Goal: Transaction & Acquisition: Purchase product/service

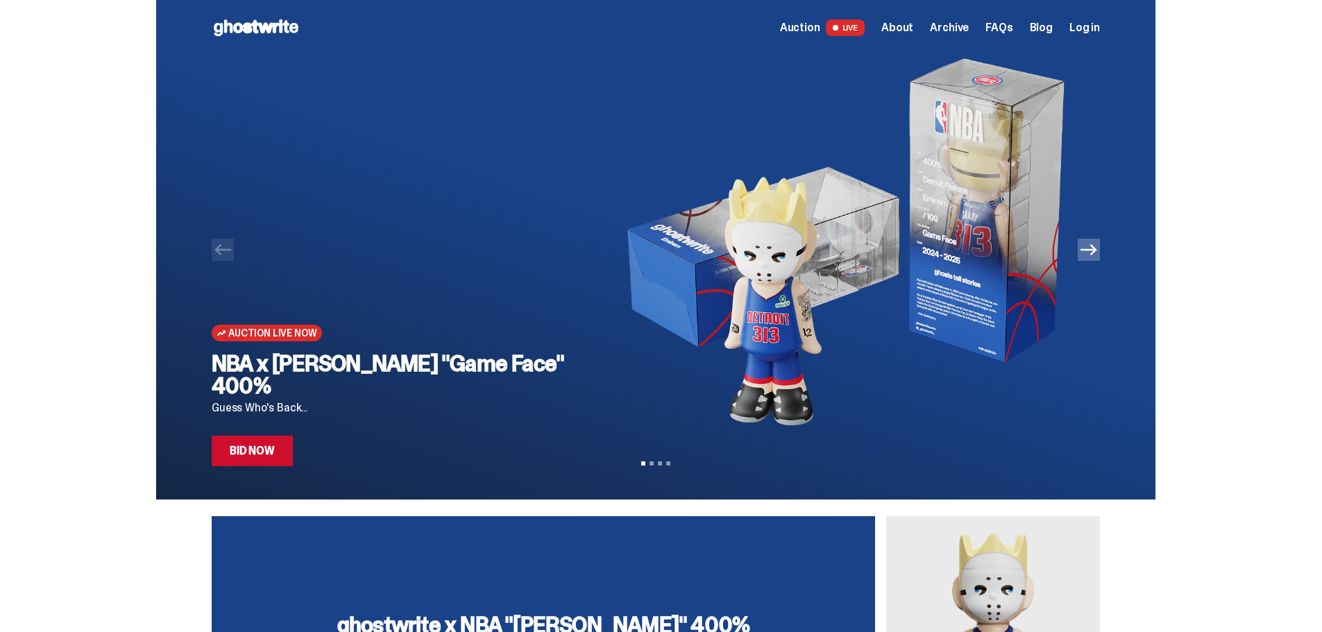
click at [1093, 252] on icon "Next" at bounding box center [1088, 249] width 17 height 17
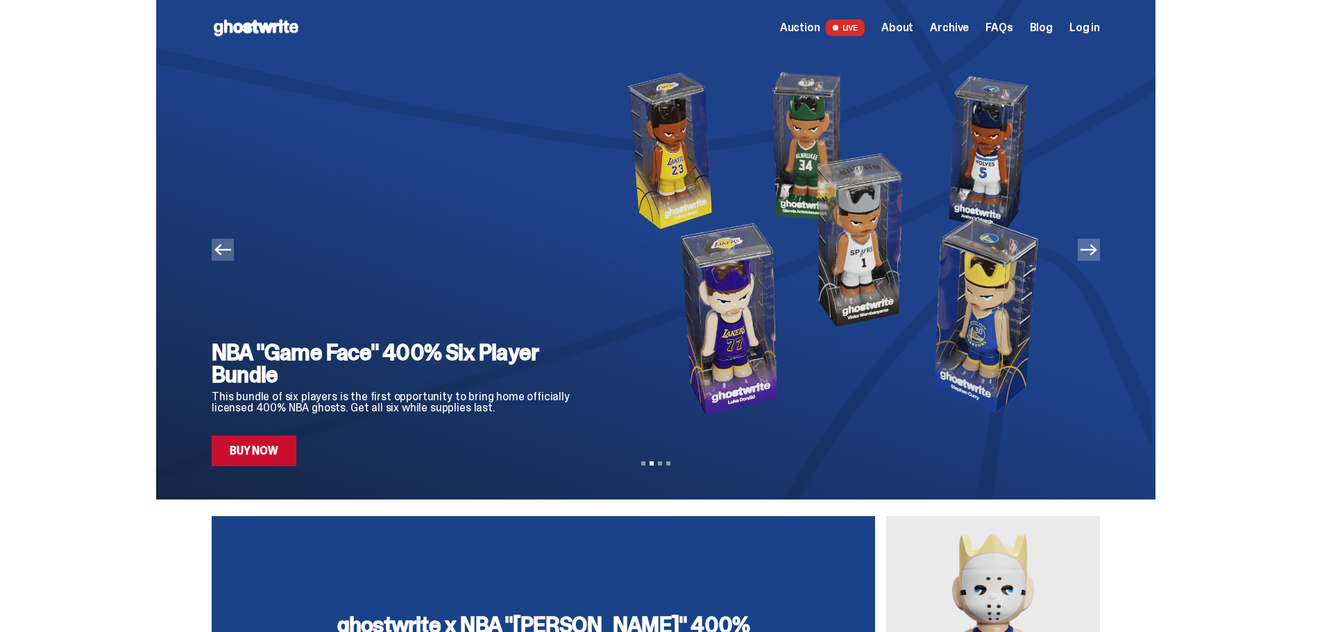
click at [1093, 252] on icon "Next" at bounding box center [1088, 249] width 17 height 17
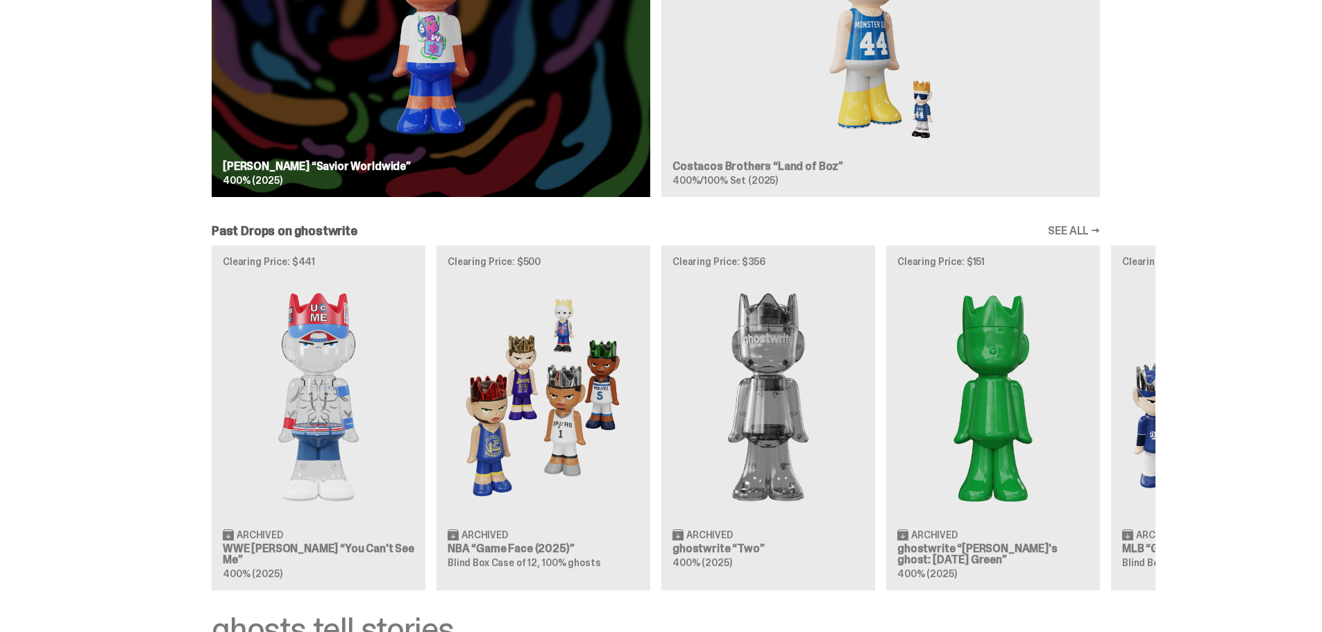
scroll to position [1388, 0]
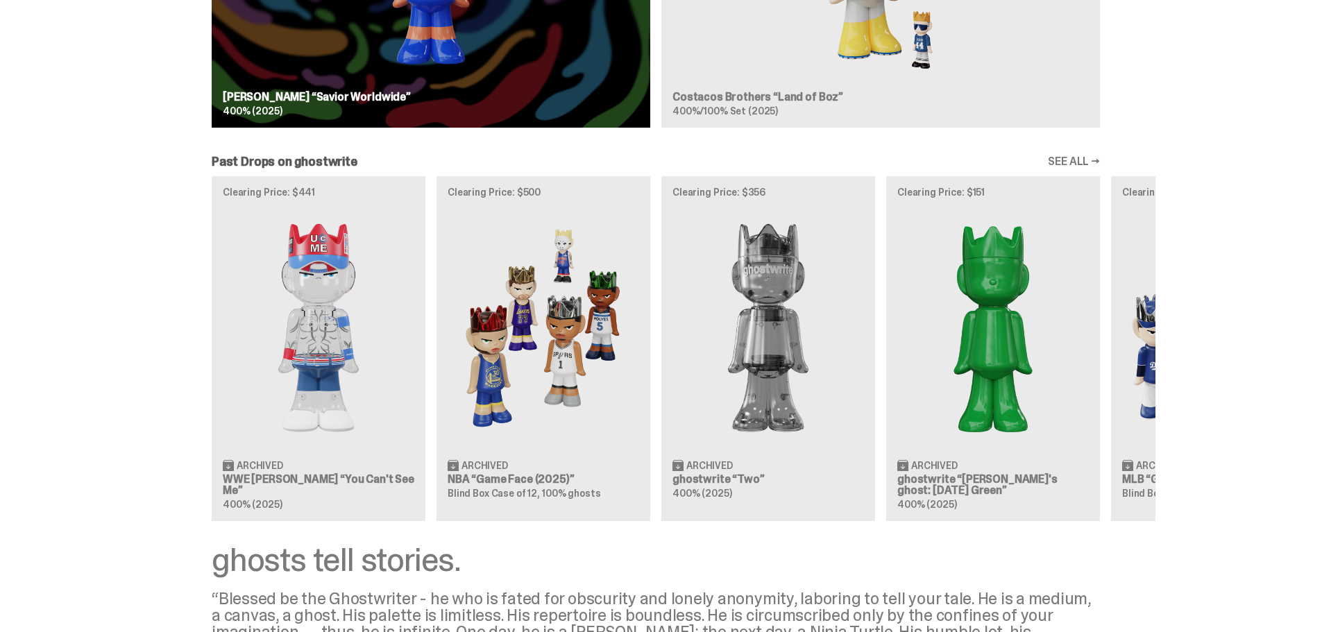
click at [483, 344] on div "Clearing Price: $441 Archived WWE [PERSON_NAME] “You Can't See Me” 400% (2025) …" at bounding box center [655, 348] width 999 height 344
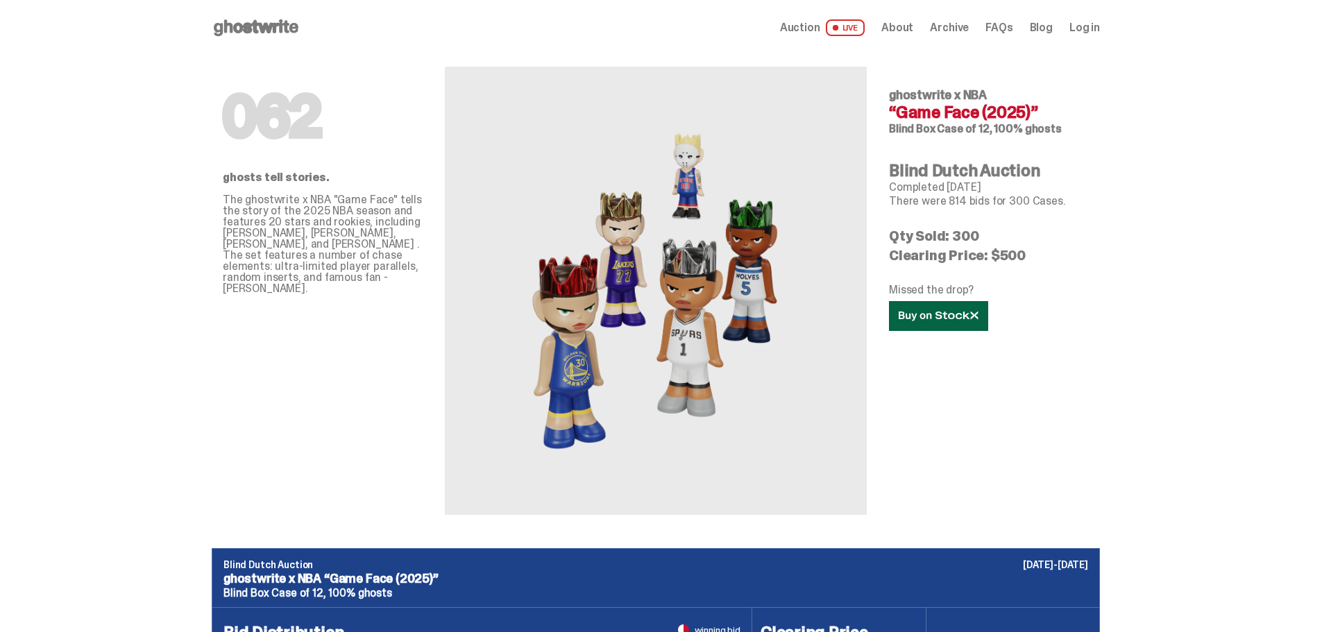
click at [947, 316] on icon at bounding box center [939, 316] width 80 height 10
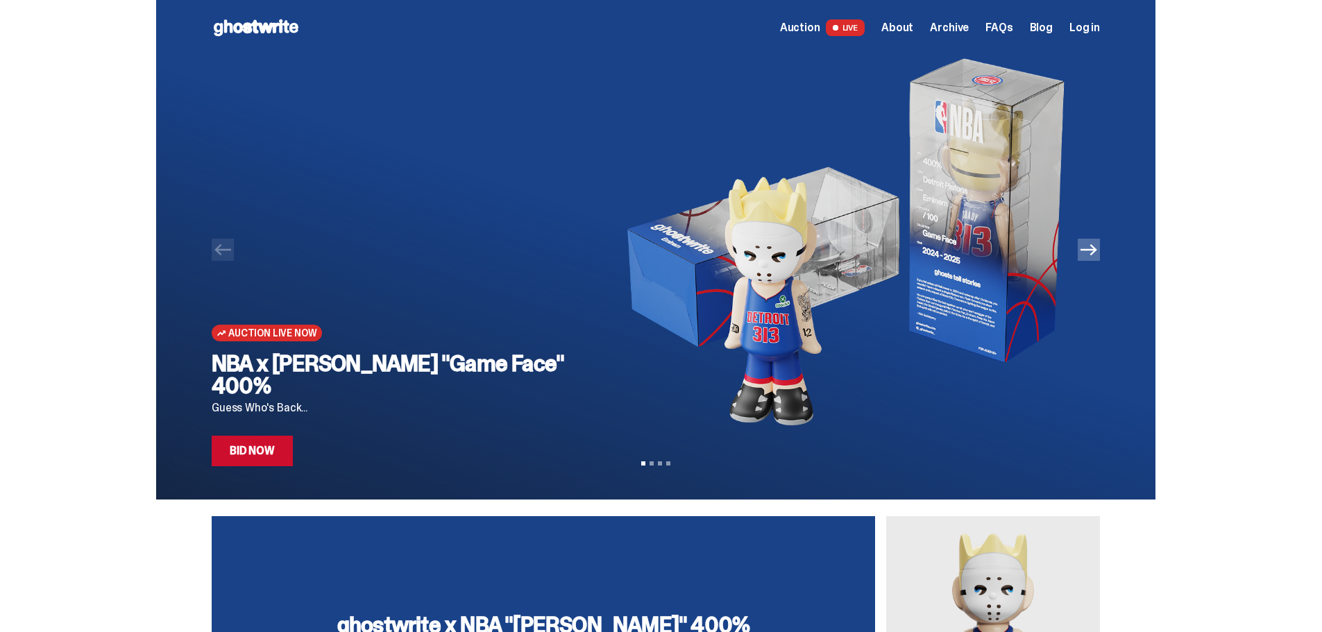
click at [262, 461] on link "Bid Now" at bounding box center [252, 451] width 81 height 31
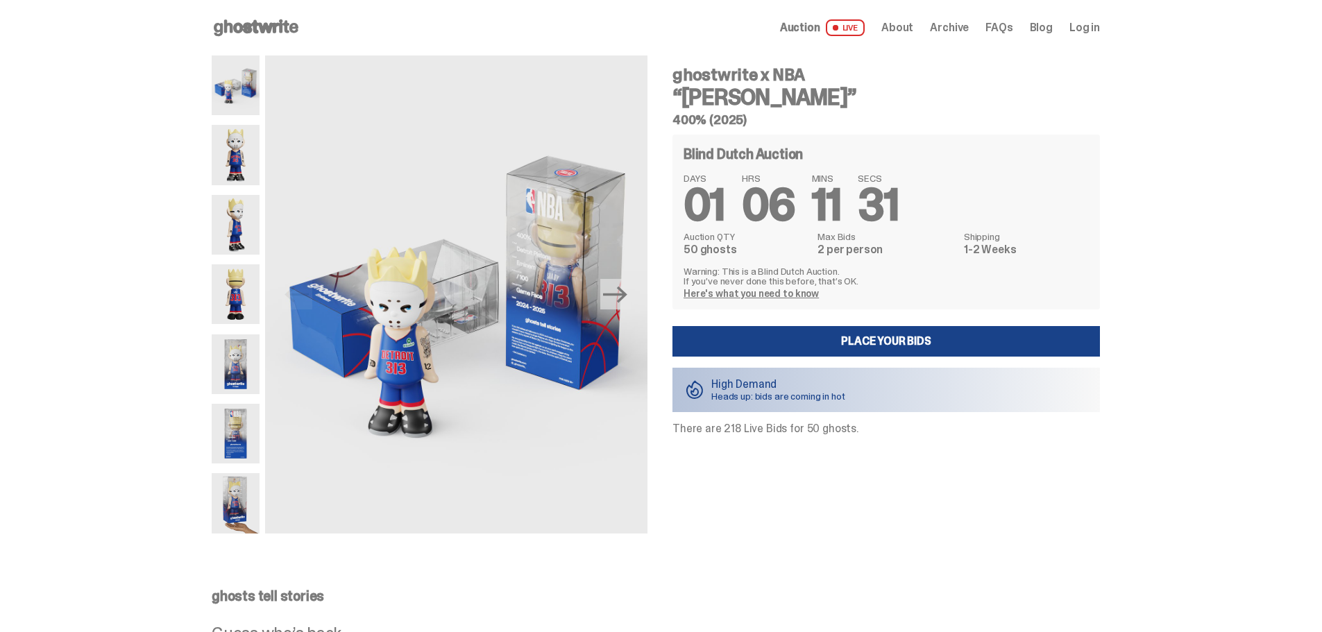
click at [246, 156] on img at bounding box center [236, 155] width 48 height 60
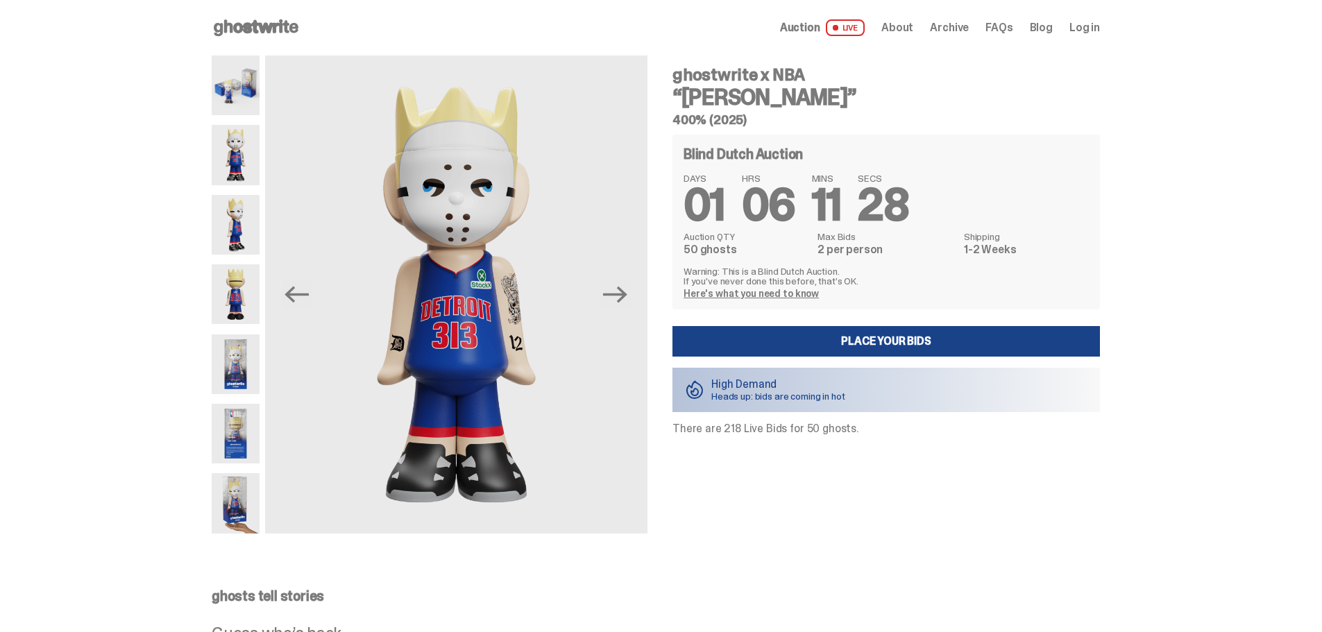
drag, startPoint x: 174, startPoint y: 443, endPoint x: 167, endPoint y: 443, distance: 7.0
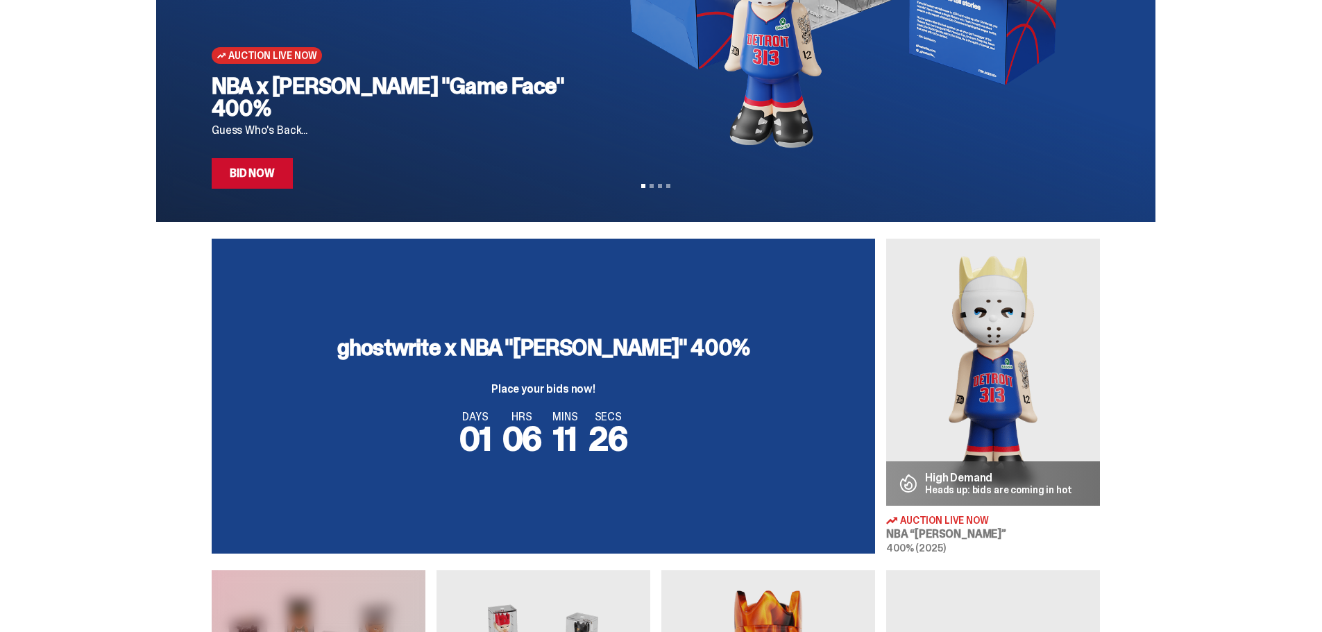
scroll to position [347, 0]
